Goal: Information Seeking & Learning: Stay updated

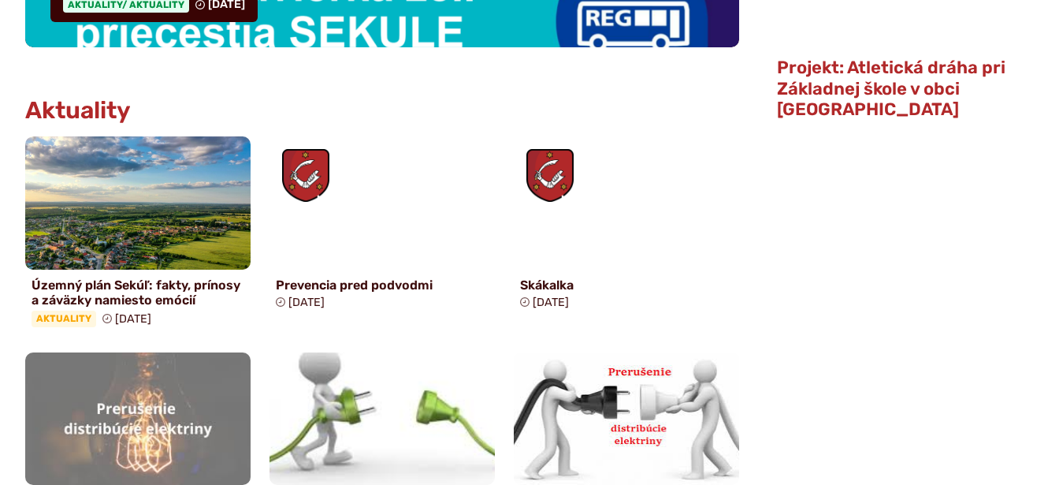
scroll to position [723, 0]
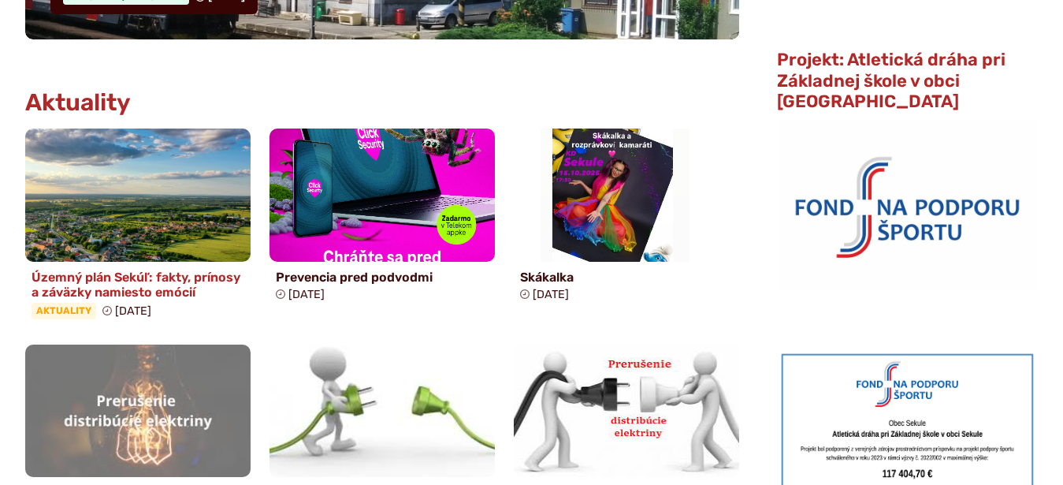
click at [127, 282] on h4 "Územný plán Sekúľ: fakty, prínosy a záväzky namiesto emócií" at bounding box center [138, 284] width 213 height 30
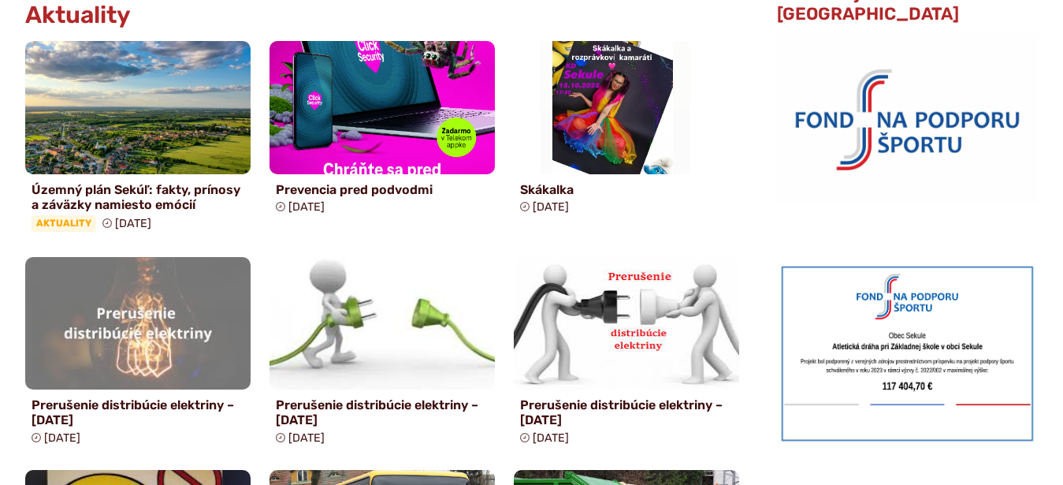
scroll to position [884, 0]
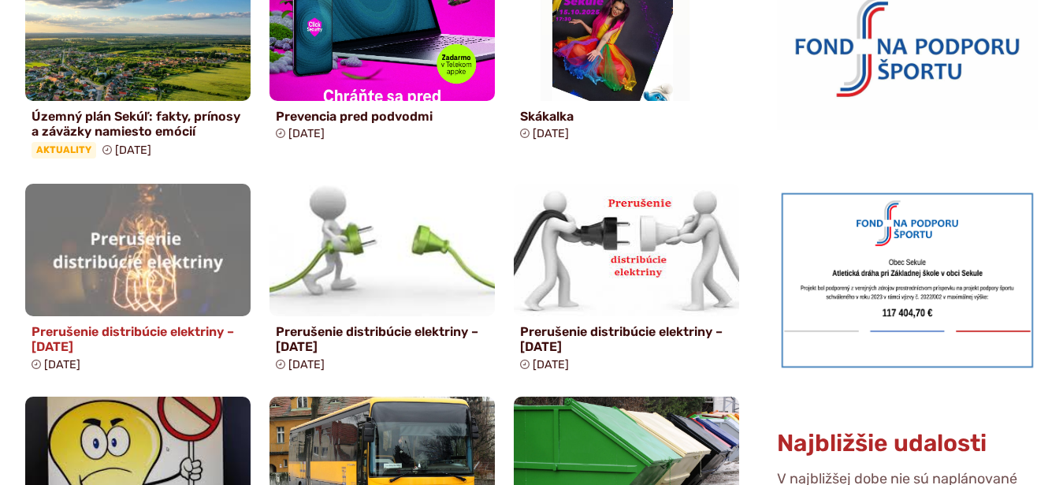
click at [144, 330] on h4 "Prerušenie distribúcie elektriny – [DATE]" at bounding box center [138, 339] width 213 height 30
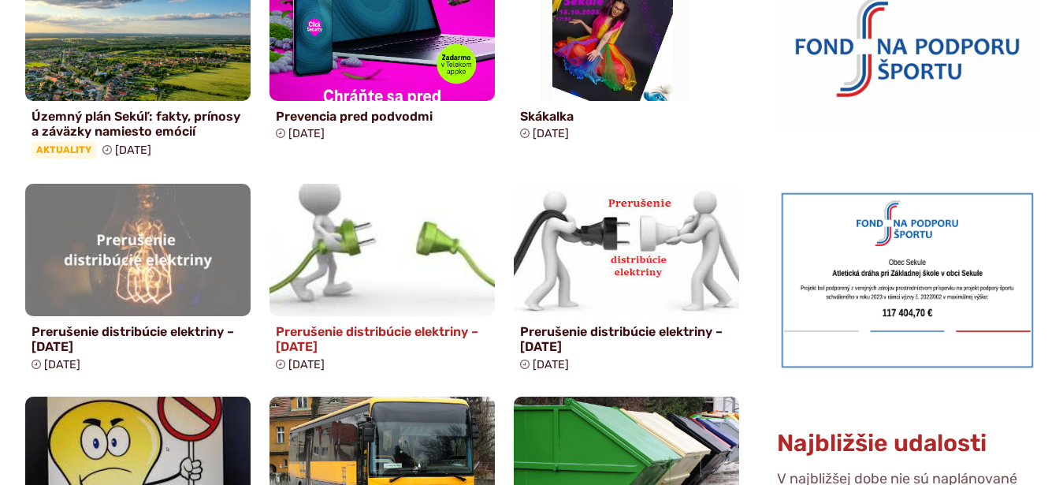
click at [300, 340] on h4 "Prerušenie distribúcie elektriny – 15.10.2025" at bounding box center [382, 339] width 213 height 30
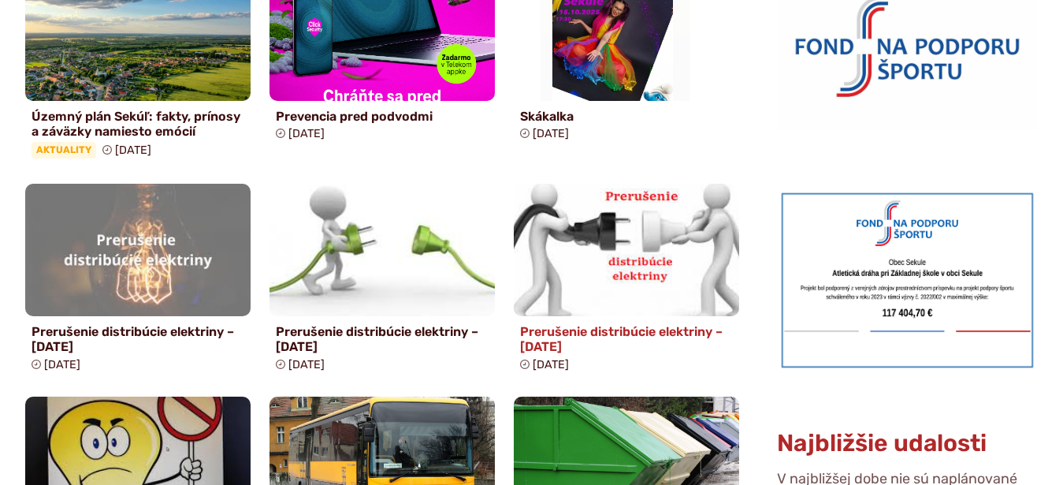
click at [568, 333] on h4 "Prerušenie distribúcie elektriny – 13.10.2025" at bounding box center [626, 339] width 213 height 30
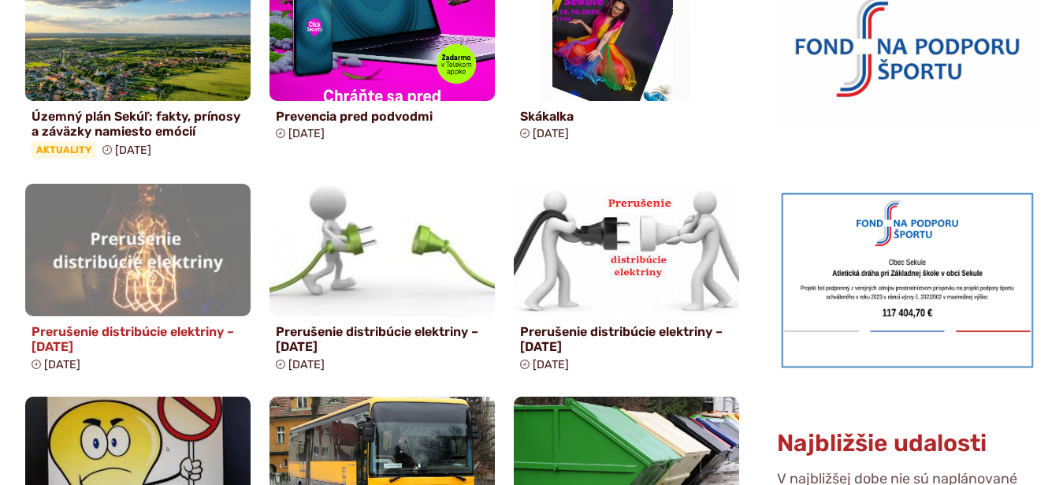
click at [110, 334] on h4 "Prerušenie distribúcie elektriny – [DATE]" at bounding box center [138, 339] width 213 height 30
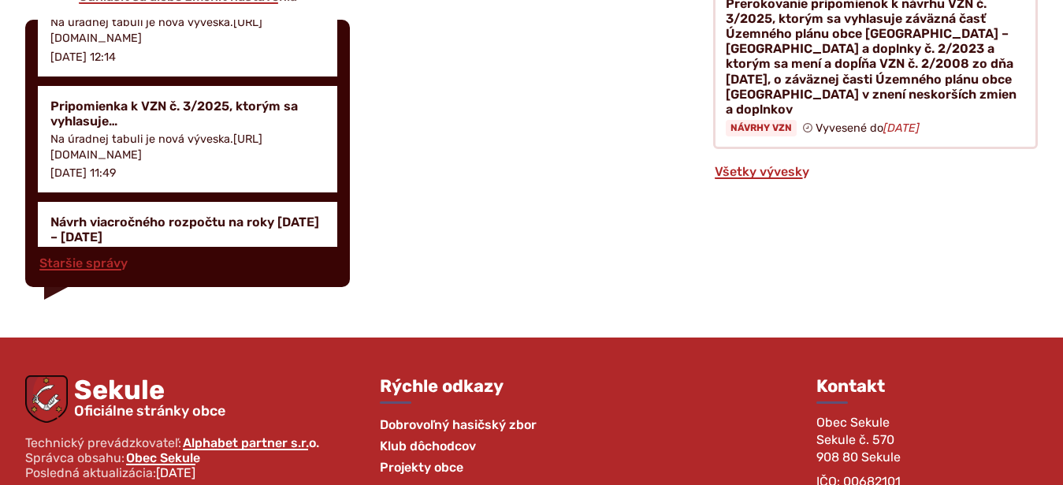
scroll to position [3928, 0]
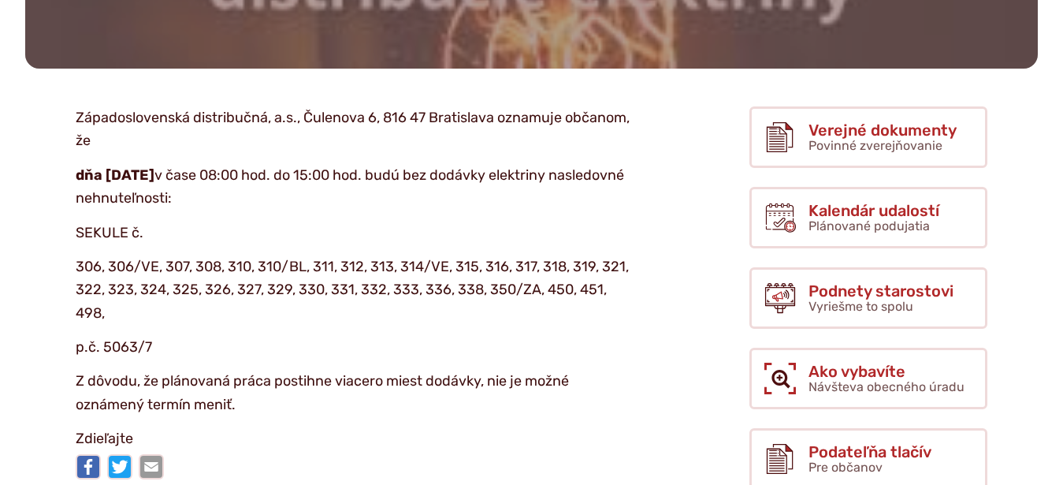
scroll to position [321, 0]
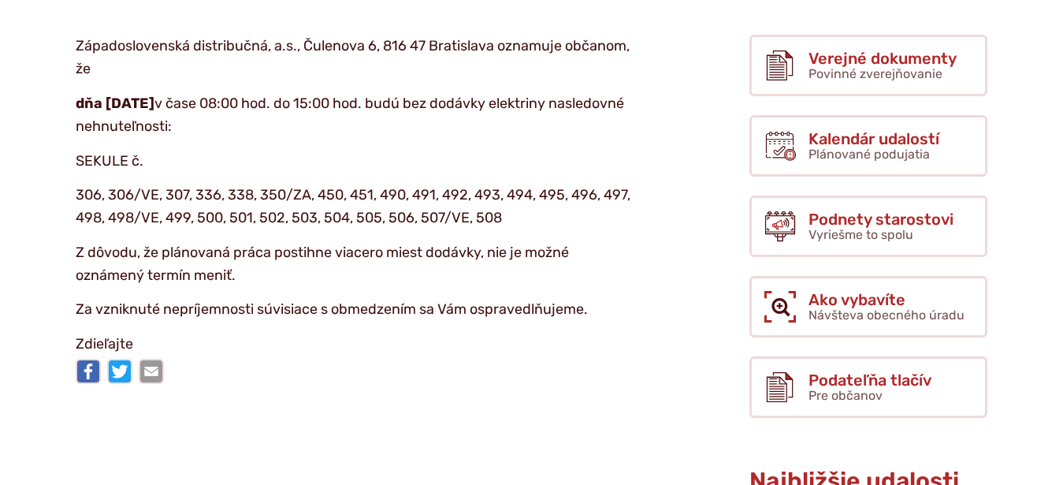
scroll to position [402, 0]
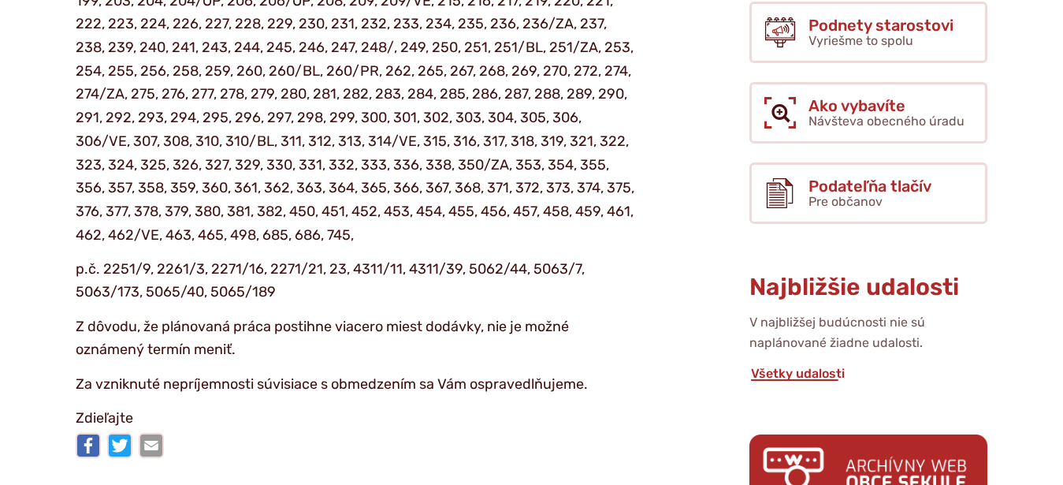
scroll to position [643, 0]
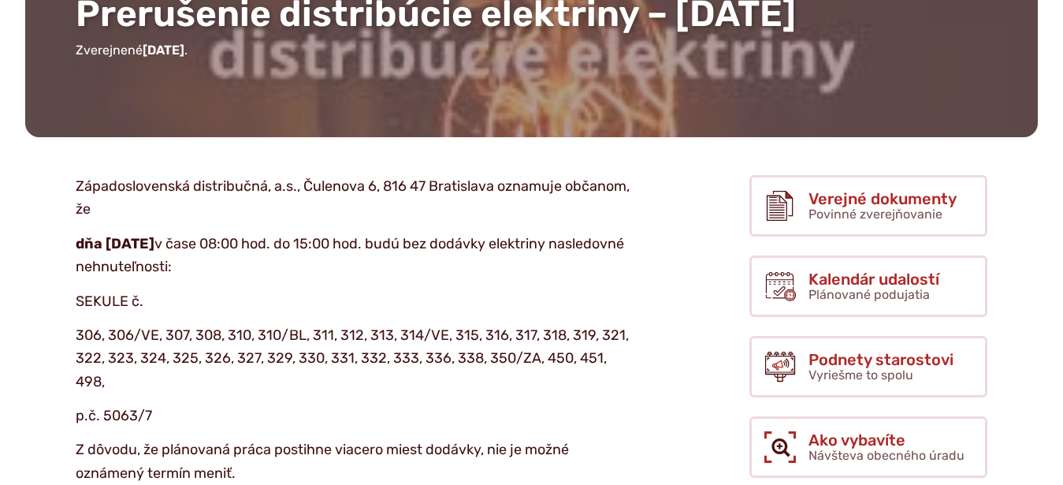
scroll to position [321, 0]
